Goal: Navigation & Orientation: Find specific page/section

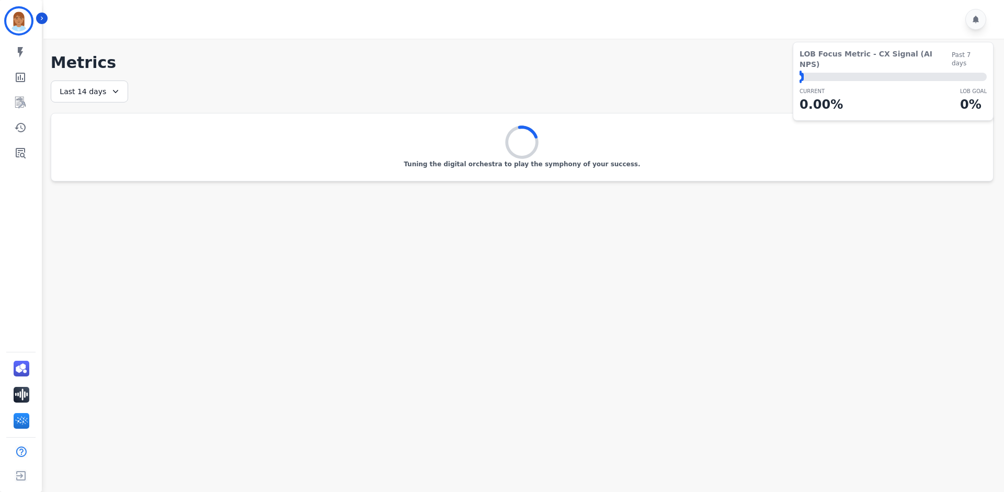
click at [98, 90] on div "Last 14 days" at bounding box center [89, 92] width 77 height 22
click at [94, 157] on li "Last 7 days" at bounding box center [96, 155] width 52 height 10
click at [108, 84] on div "Last 7 days" at bounding box center [89, 92] width 77 height 22
click at [92, 170] on li "Last 14 days" at bounding box center [96, 168] width 52 height 10
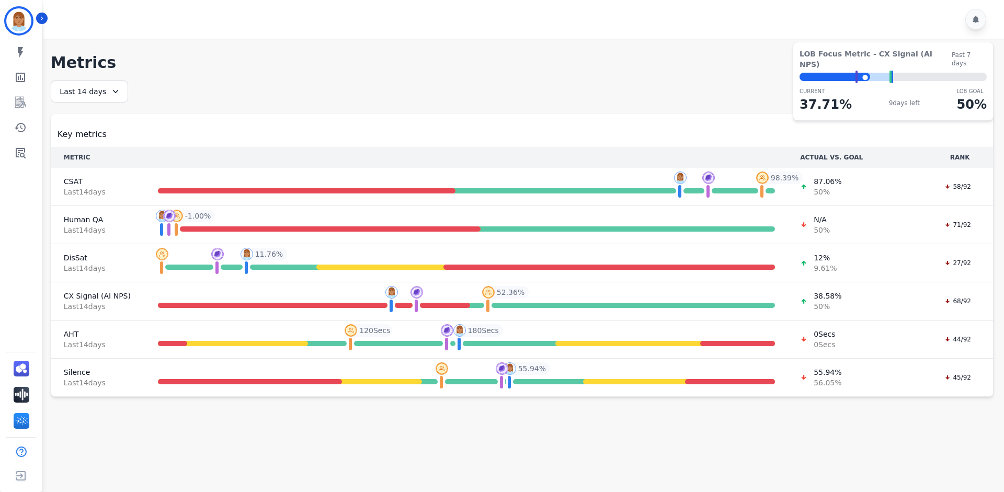
click at [116, 97] on div "Last 14 days" at bounding box center [89, 92] width 77 height 22
click at [100, 151] on li "Last 7 days" at bounding box center [96, 155] width 52 height 10
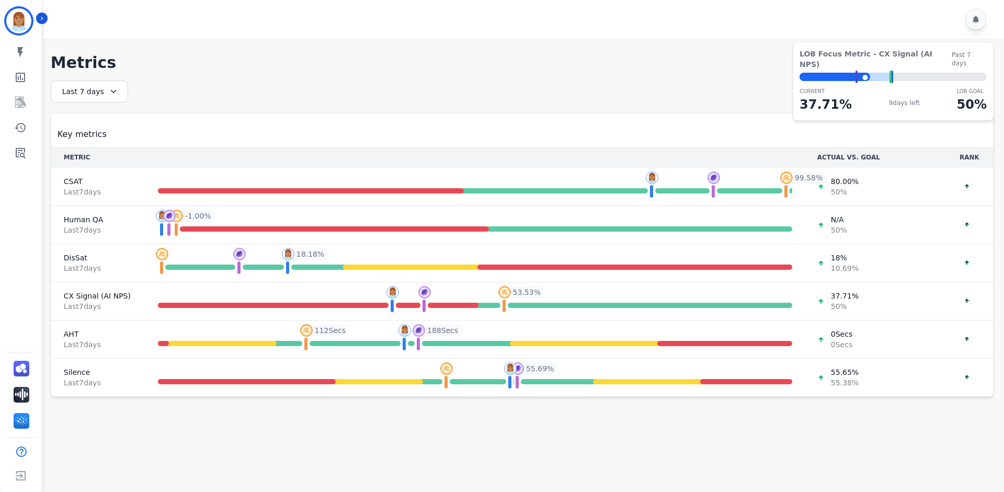
click at [97, 91] on div "Last 7 days" at bounding box center [89, 92] width 77 height 22
click at [94, 141] on li "[DATE]" at bounding box center [96, 143] width 52 height 10
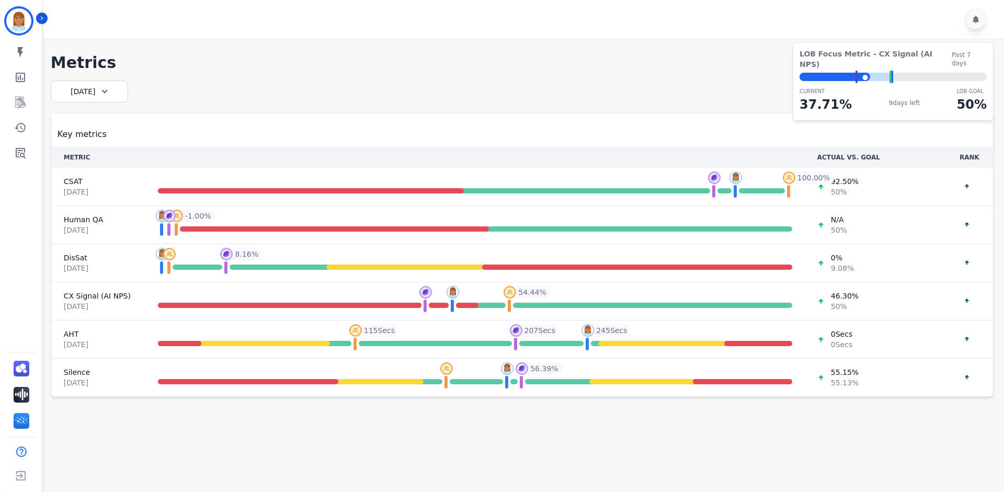
click at [103, 96] on icon at bounding box center [104, 91] width 10 height 10
click at [93, 140] on li "[DATE]" at bounding box center [96, 143] width 52 height 10
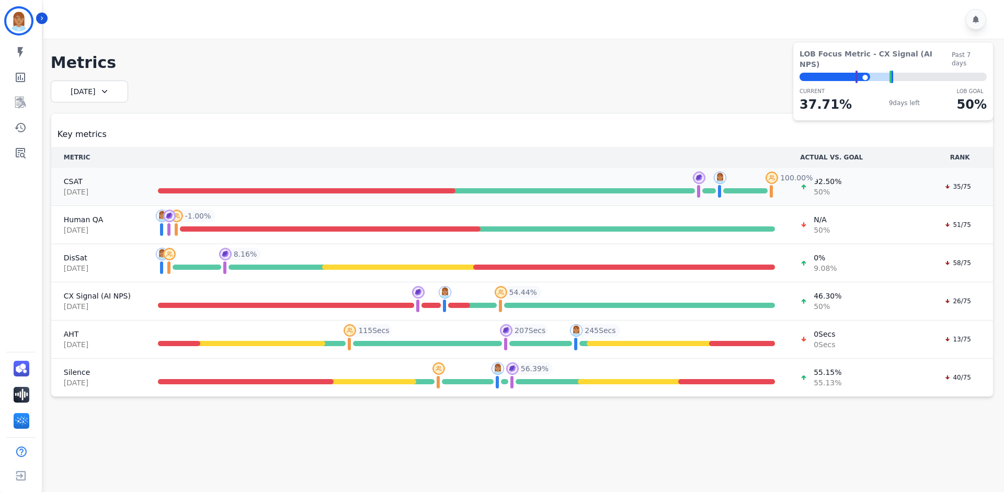
click at [831, 193] on span "50 %" at bounding box center [828, 192] width 28 height 10
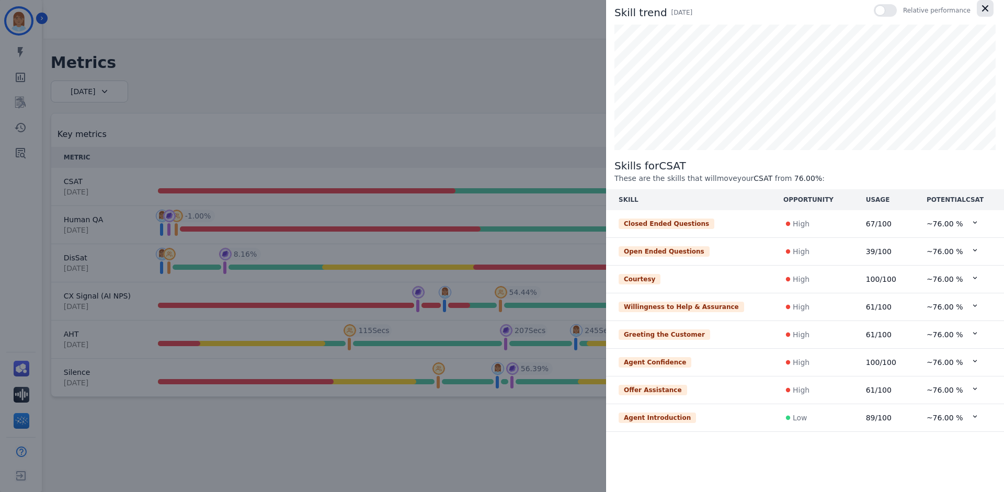
click at [989, 7] on icon "button" at bounding box center [985, 8] width 10 height 10
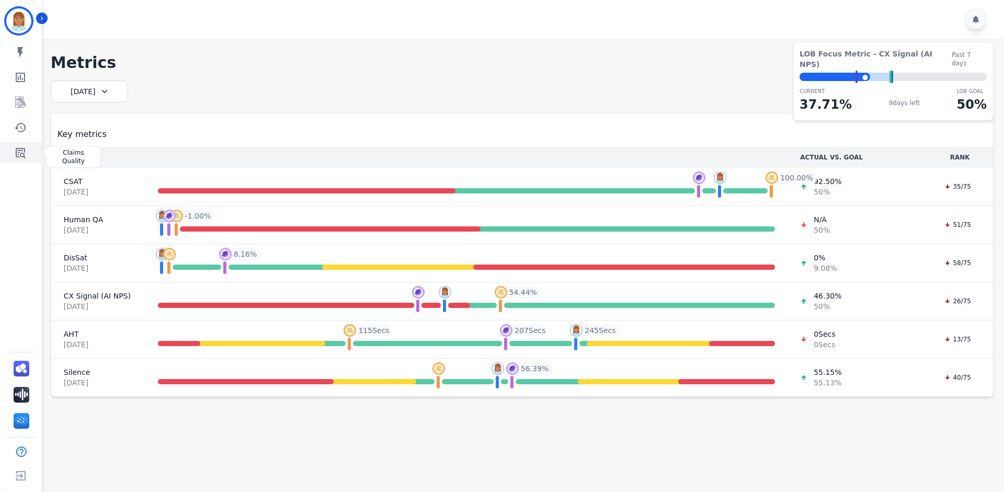
click at [24, 154] on icon "Sidebar" at bounding box center [21, 153] width 10 height 10
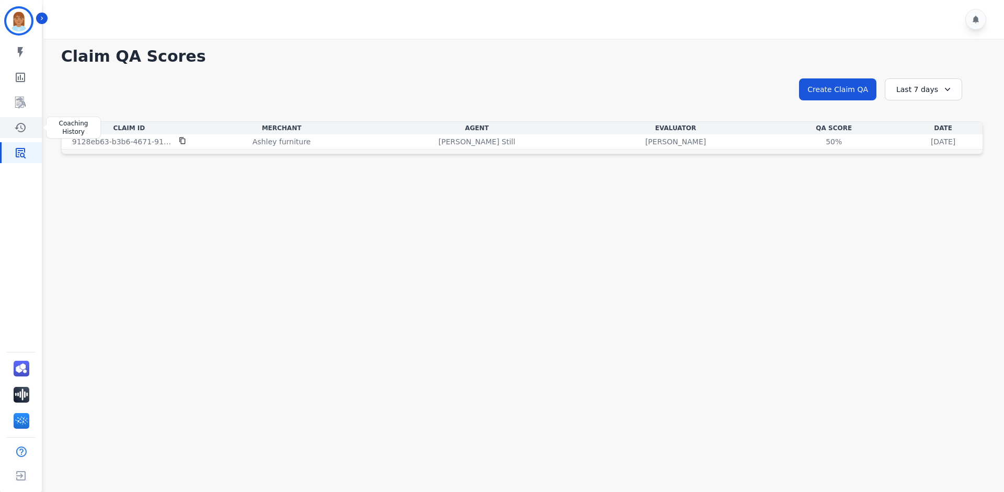
click at [20, 127] on icon "Sidebar" at bounding box center [20, 127] width 13 height 13
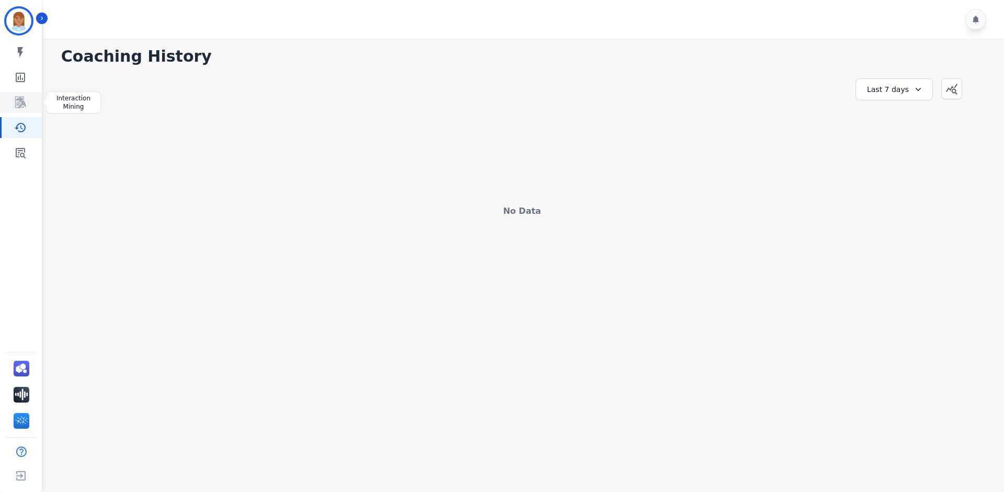
click at [22, 100] on icon "Sidebar" at bounding box center [20, 102] width 13 height 13
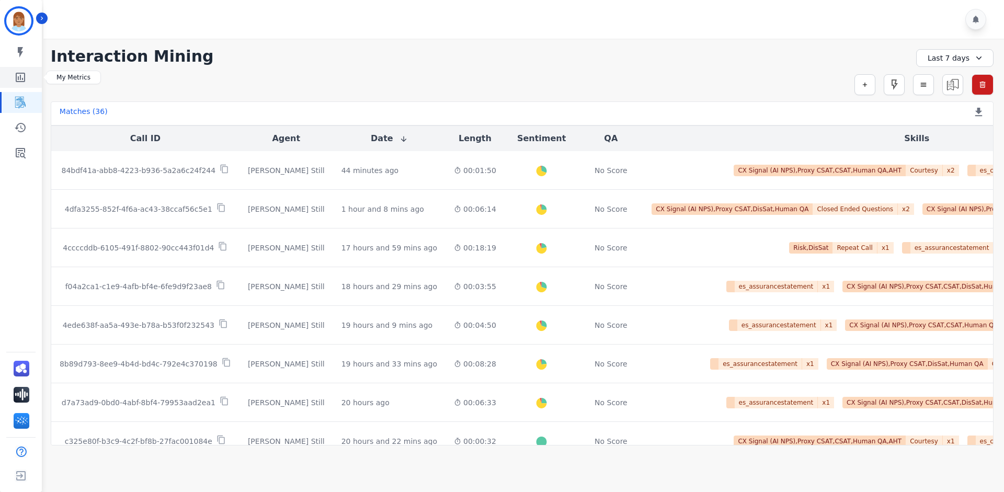
click at [19, 78] on icon "Sidebar" at bounding box center [20, 77] width 9 height 9
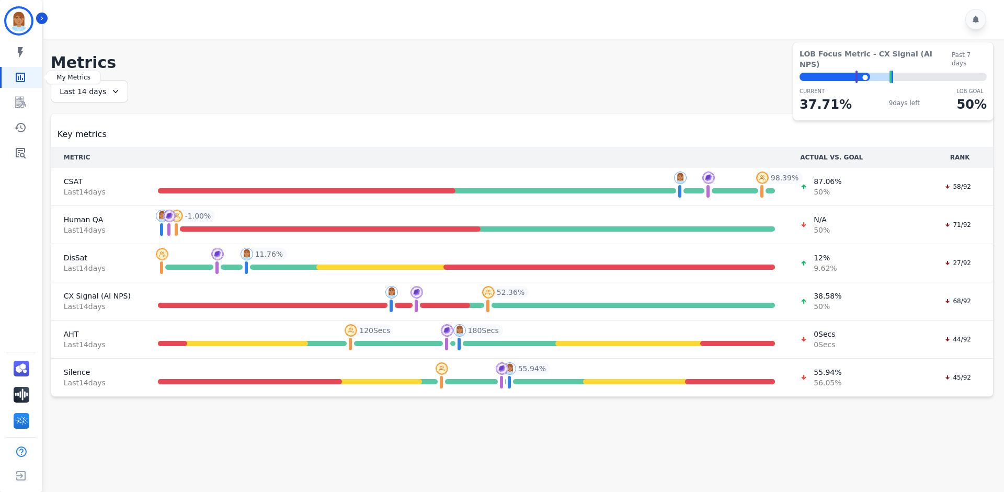
click at [27, 67] on link "Sidebar" at bounding box center [22, 77] width 40 height 21
click at [25, 52] on icon "Sidebar" at bounding box center [20, 52] width 13 height 13
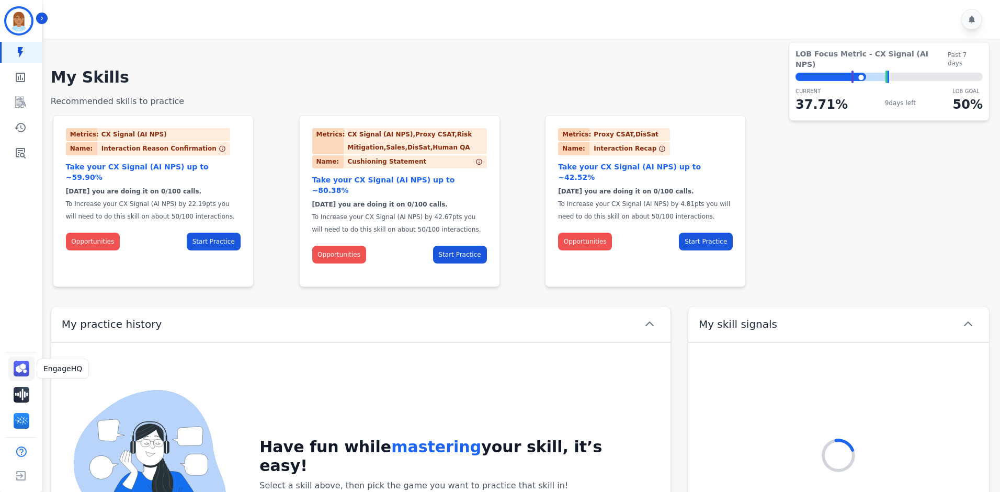
click at [21, 369] on img "Sidebar" at bounding box center [22, 369] width 16 height 16
